Goal: Task Accomplishment & Management: Manage account settings

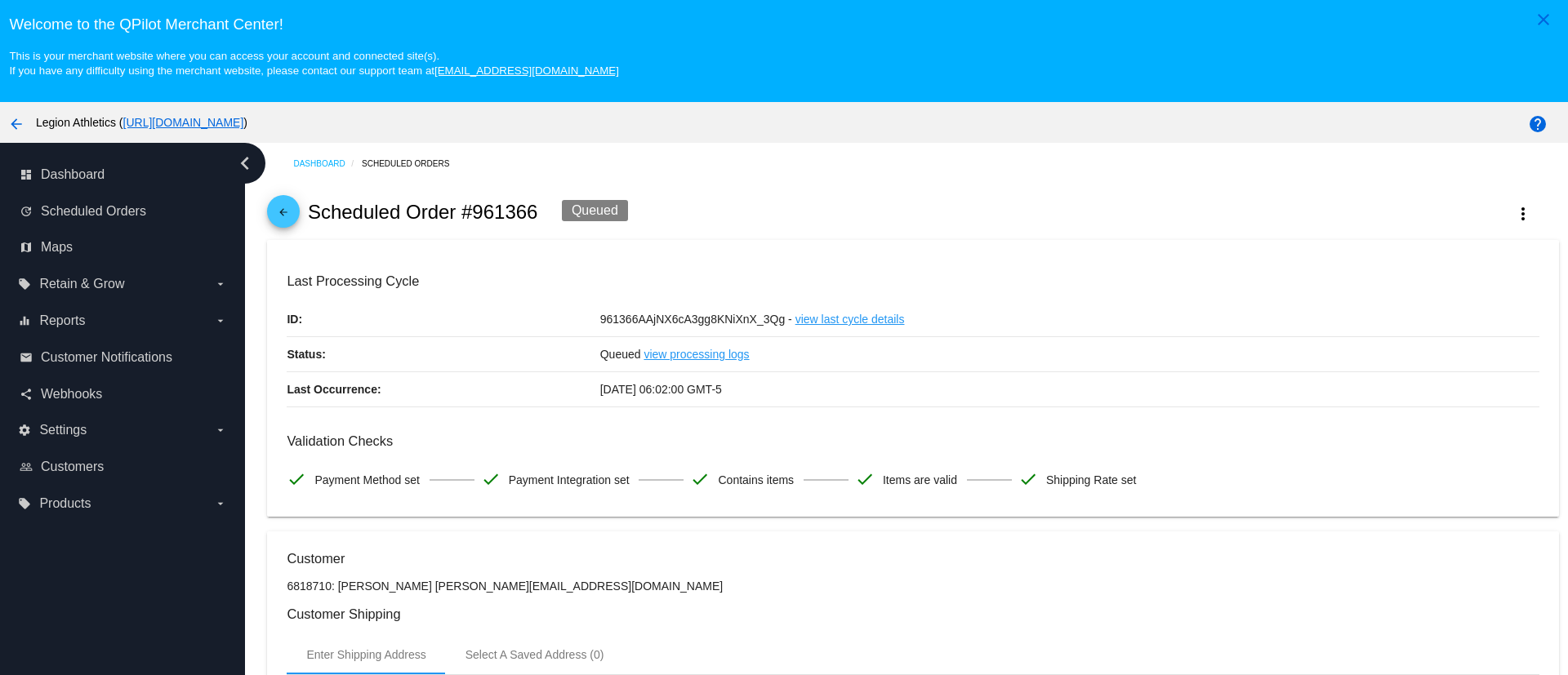
scroll to position [367, 0]
click at [288, 193] on div "arrow_back Scheduled Order #961366 Deleted more_vert" at bounding box center [913, 212] width 1291 height 55
click at [288, 211] on mat-icon "arrow_back" at bounding box center [283, 216] width 19 height 19
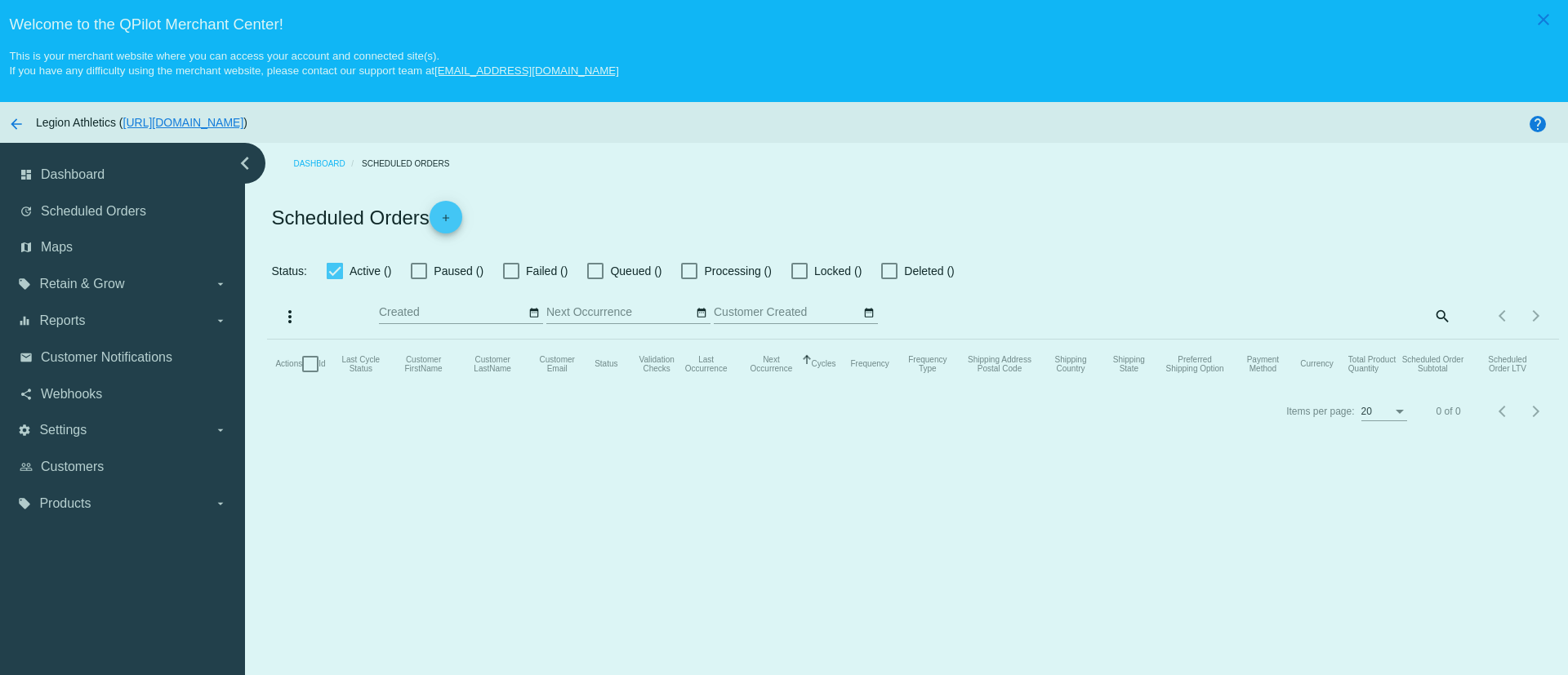
checkbox input "true"
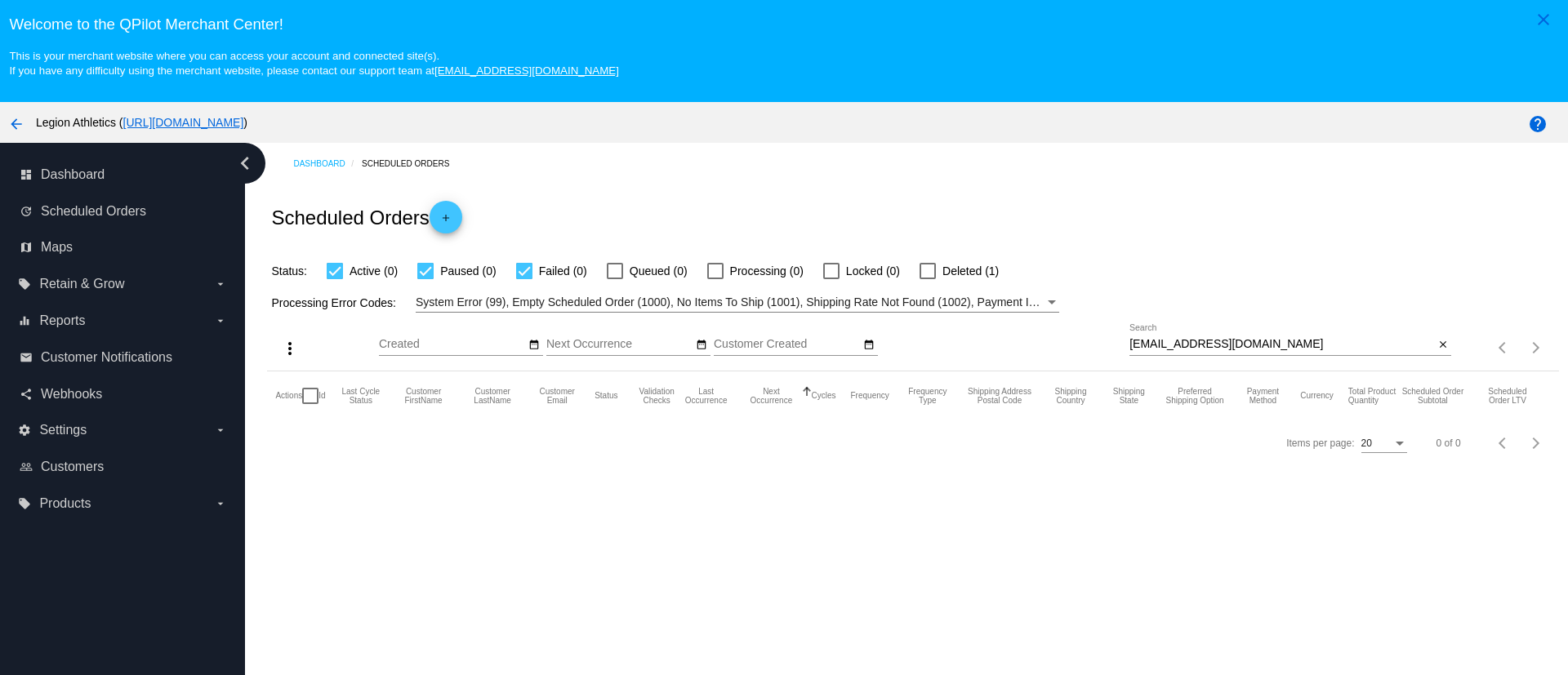
click at [1203, 352] on div "[EMAIL_ADDRESS][DOMAIN_NAME] Search" at bounding box center [1281, 340] width 304 height 32
click at [1204, 348] on input "[EMAIL_ADDRESS][DOMAIN_NAME]" at bounding box center [1281, 344] width 304 height 13
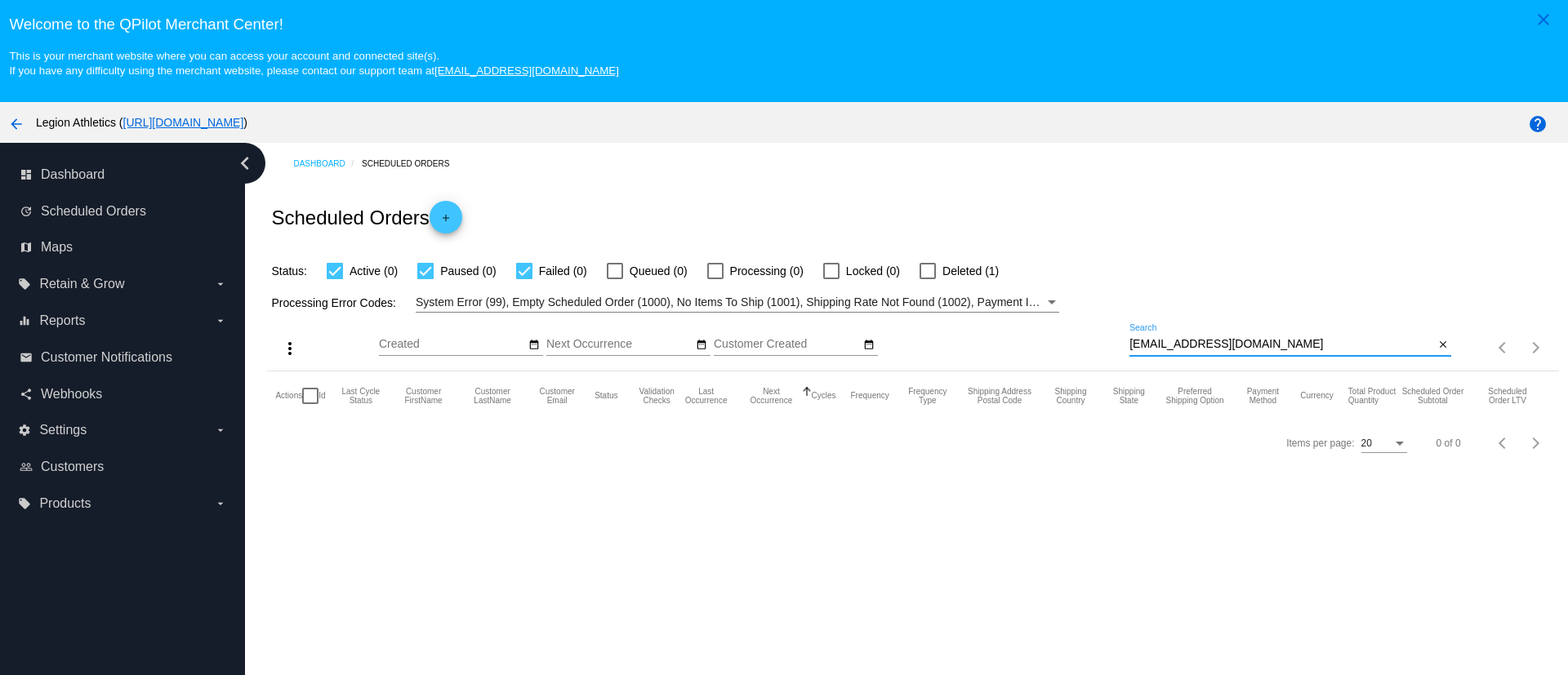
paste input "Samba OG Shoes"
click at [1204, 348] on input "[PERSON_NAME] OG [DOMAIN_NAME]" at bounding box center [1281, 344] width 304 height 13
click at [1202, 345] on input "[PERSON_NAME] OG [DOMAIN_NAME]" at bounding box center [1281, 344] width 304 height 13
click at [1203, 345] on input "[PERSON_NAME] OG [DOMAIN_NAME]" at bounding box center [1281, 344] width 304 height 13
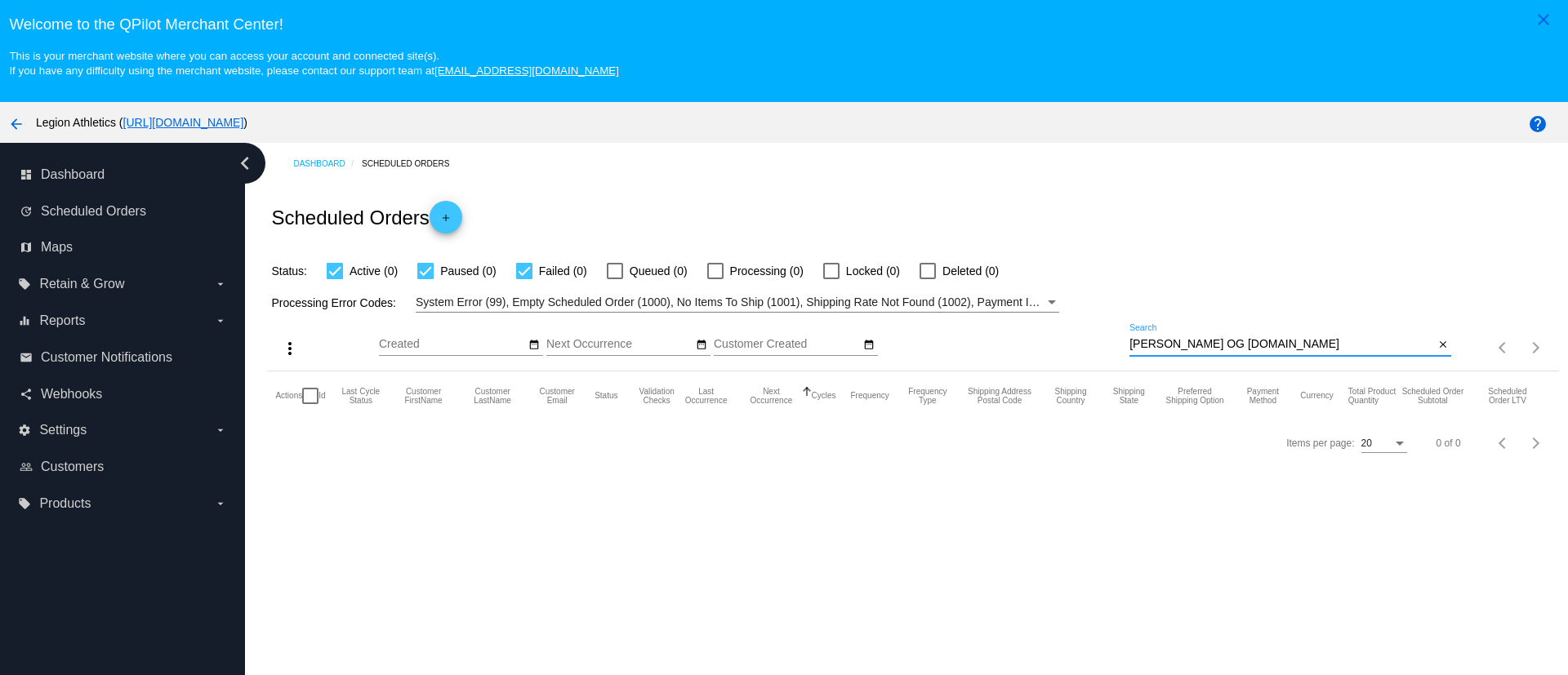
paste input
type input "[EMAIL_ADDRESS][DOMAIN_NAME]"
click at [1222, 344] on input "[EMAIL_ADDRESS][DOMAIN_NAME]" at bounding box center [1281, 344] width 304 height 13
